Goal: Find specific page/section: Find specific page/section

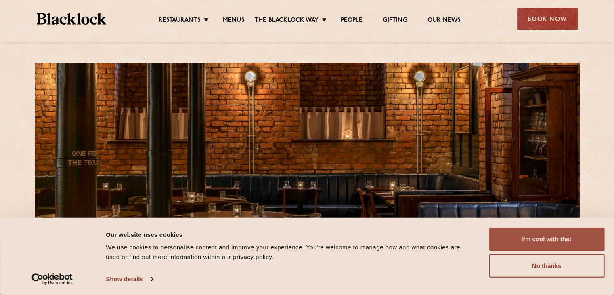
click at [558, 239] on button "I'm cool with that" at bounding box center [547, 238] width 116 height 23
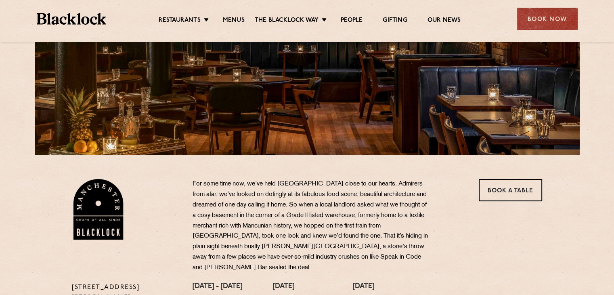
scroll to position [128, 0]
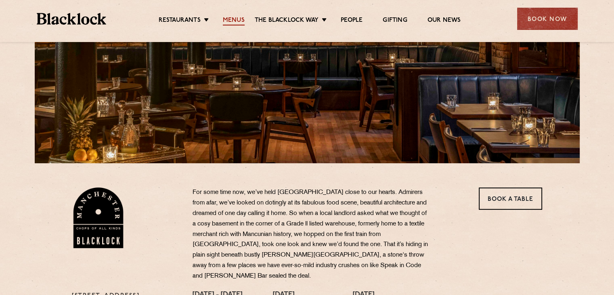
click at [231, 22] on link "Menus" at bounding box center [234, 21] width 22 height 9
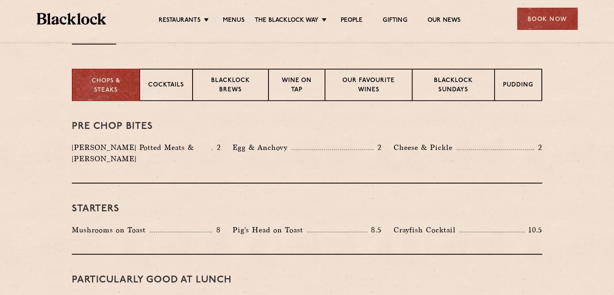
scroll to position [304, 0]
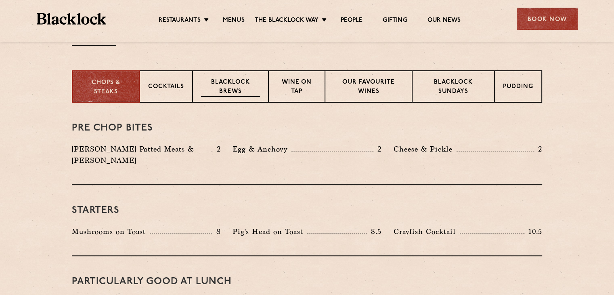
click at [255, 90] on p "Blacklock Brews" at bounding box center [230, 87] width 59 height 19
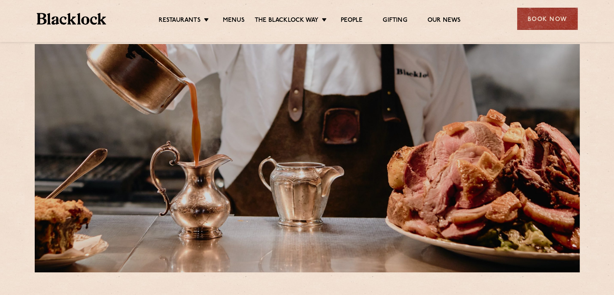
scroll to position [17, 0]
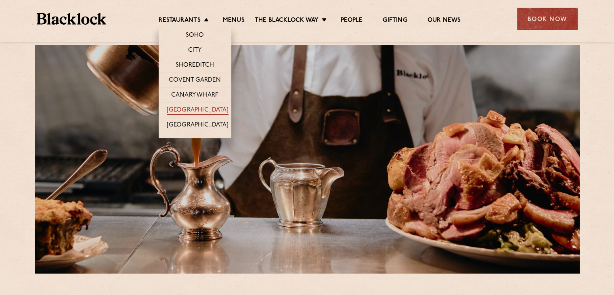
click at [204, 106] on link "[GEOGRAPHIC_DATA]" at bounding box center [198, 110] width 62 height 9
